Goal: Navigation & Orientation: Find specific page/section

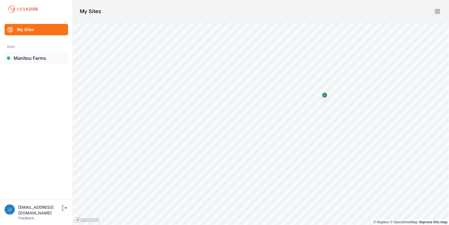
click at [38, 59] on link "Manitou Farms" at bounding box center [36, 57] width 63 height 11
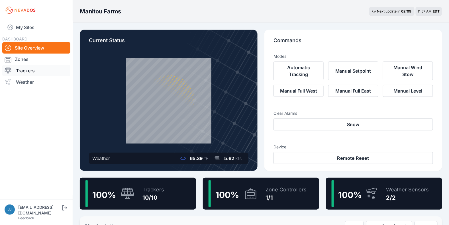
click at [30, 70] on link "Trackers" at bounding box center [36, 70] width 68 height 11
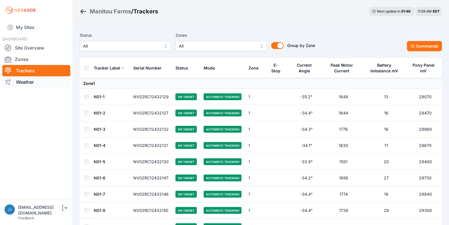
click at [28, 79] on link "Weather" at bounding box center [36, 81] width 68 height 11
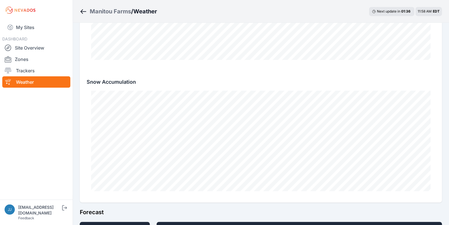
scroll to position [462, 0]
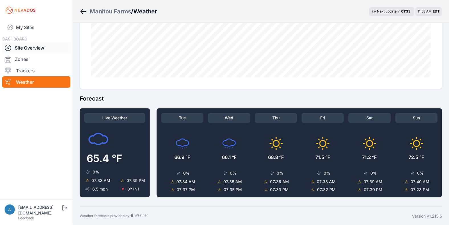
click at [35, 47] on link "Site Overview" at bounding box center [36, 47] width 68 height 11
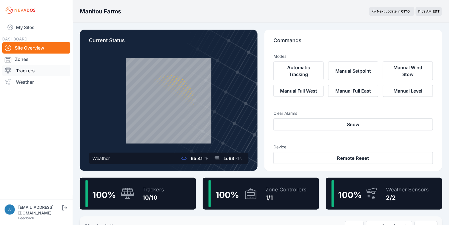
click at [46, 71] on link "Trackers" at bounding box center [36, 70] width 68 height 11
